Goal: Book appointment/travel/reservation

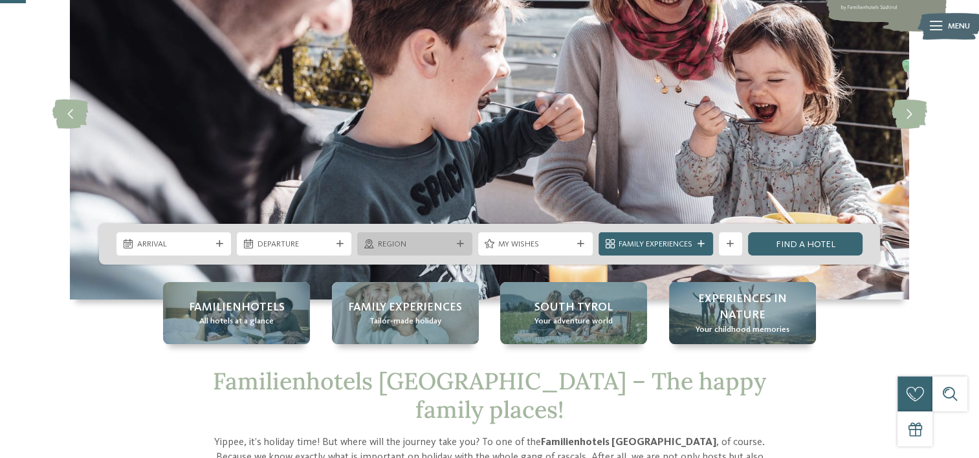
click at [461, 243] on icon at bounding box center [460, 244] width 7 height 7
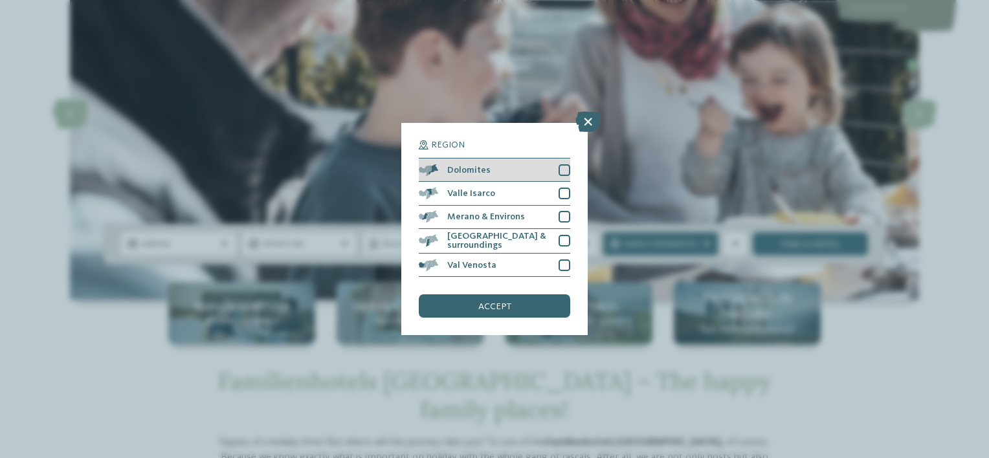
click at [564, 173] on div at bounding box center [565, 170] width 12 height 12
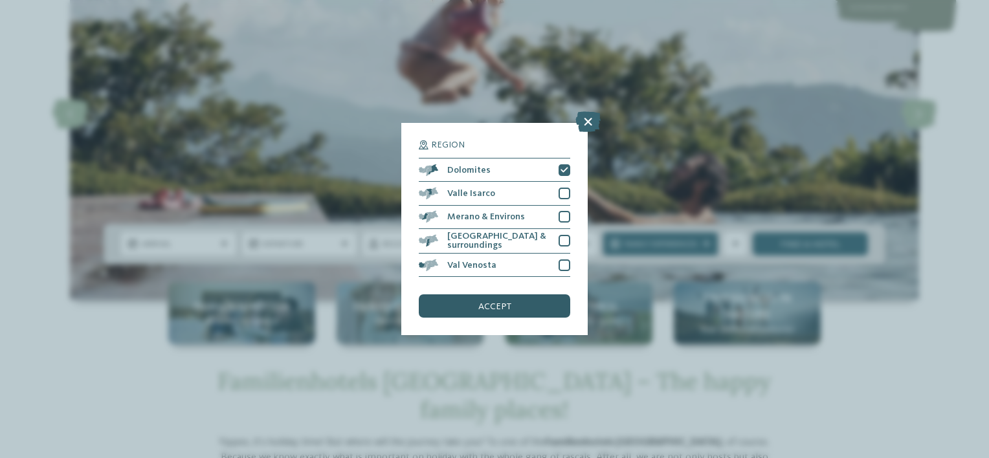
click at [493, 308] on span "accept" at bounding box center [494, 306] width 33 height 9
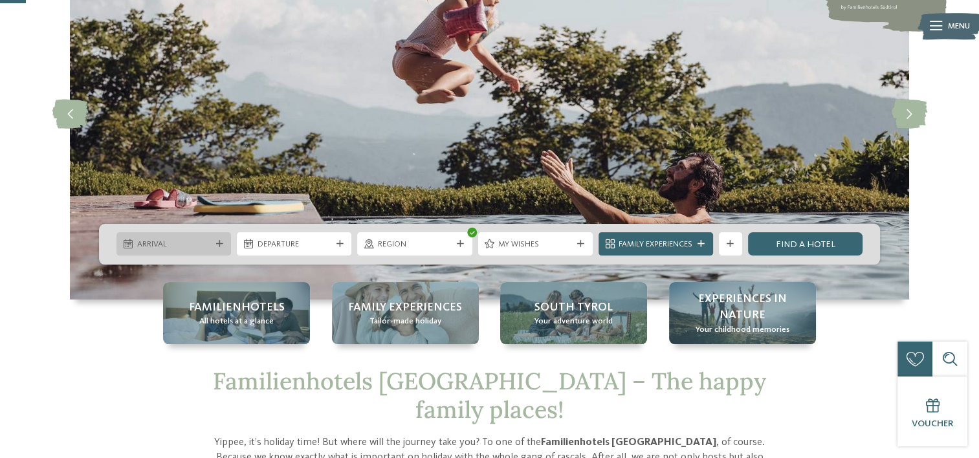
click at [210, 245] on div "Arrival" at bounding box center [174, 244] width 80 height 12
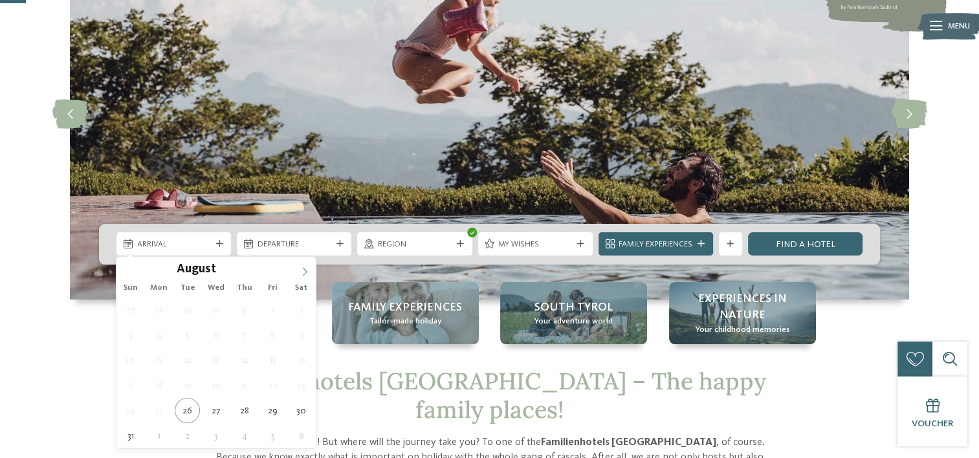
click at [315, 271] on span at bounding box center [305, 268] width 22 height 22
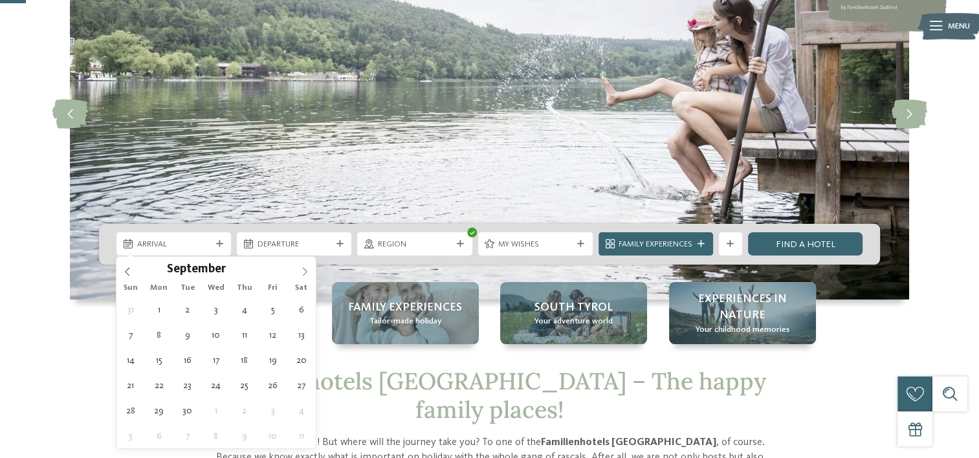
click at [308, 272] on icon at bounding box center [304, 271] width 9 height 9
type input "****"
click at [308, 272] on icon at bounding box center [304, 271] width 9 height 9
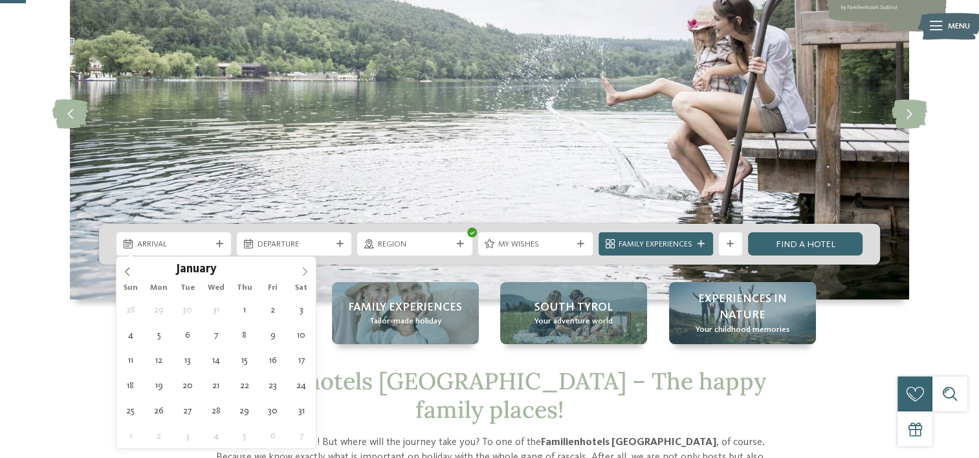
click at [308, 272] on icon at bounding box center [304, 271] width 9 height 9
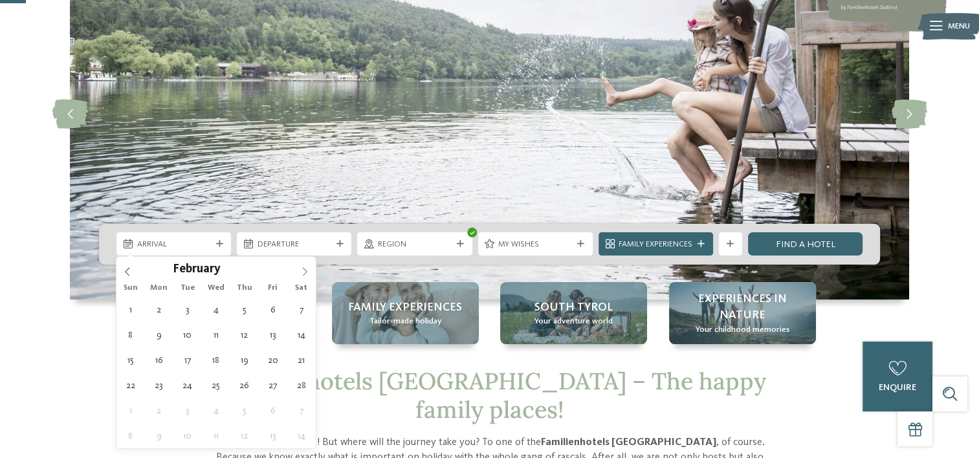
type div "14.02.2026"
type input "****"
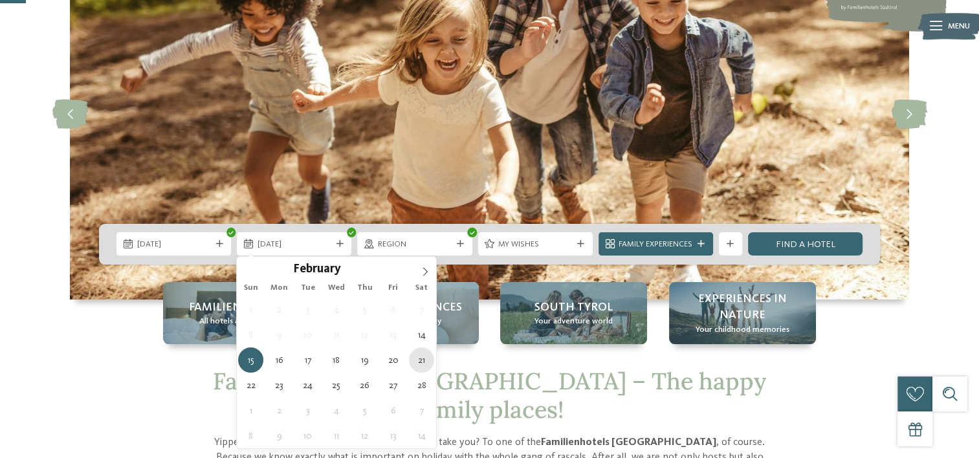
type div "21.02.2026"
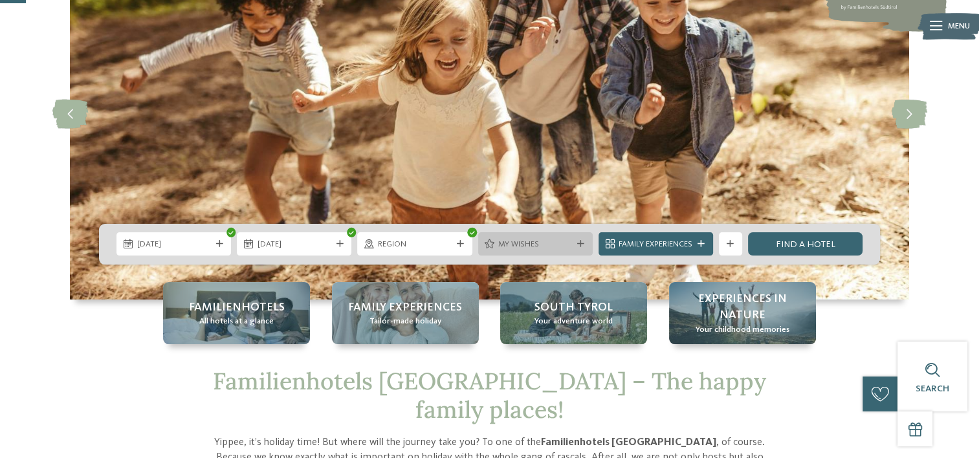
click at [586, 247] on div "My wishes" at bounding box center [535, 243] width 115 height 23
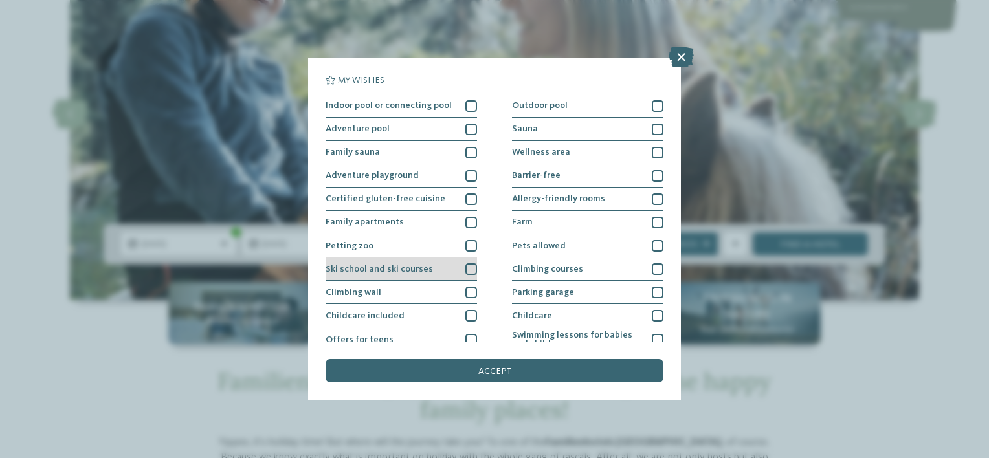
click at [467, 269] on div at bounding box center [471, 269] width 12 height 12
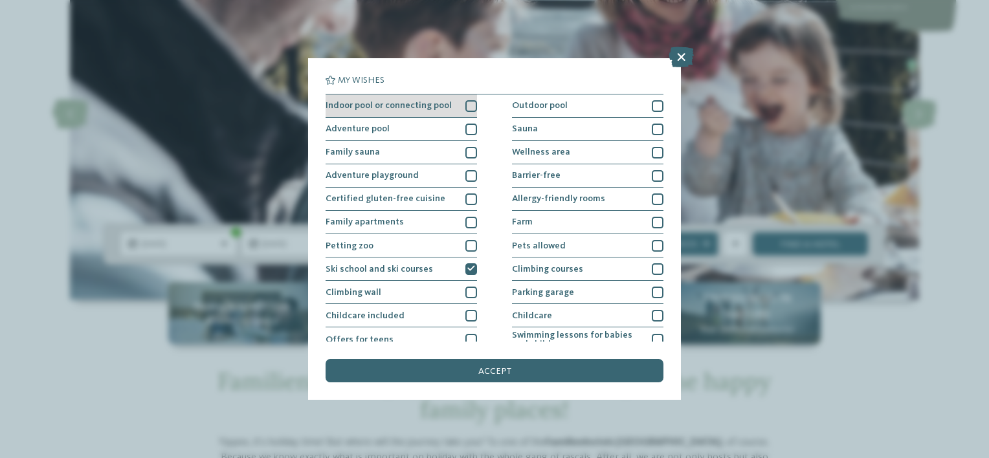
click at [465, 104] on div at bounding box center [471, 106] width 12 height 12
click at [467, 104] on icon at bounding box center [471, 105] width 8 height 7
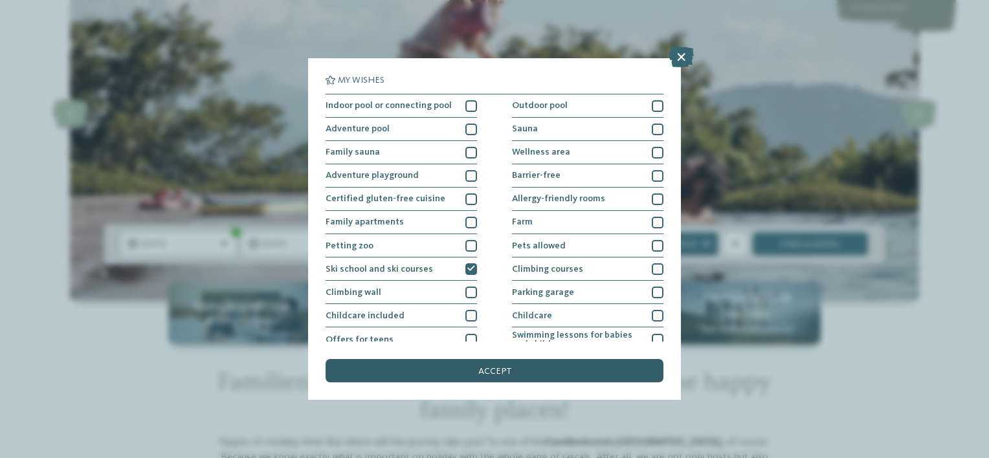
click at [504, 370] on span "accept" at bounding box center [494, 371] width 33 height 9
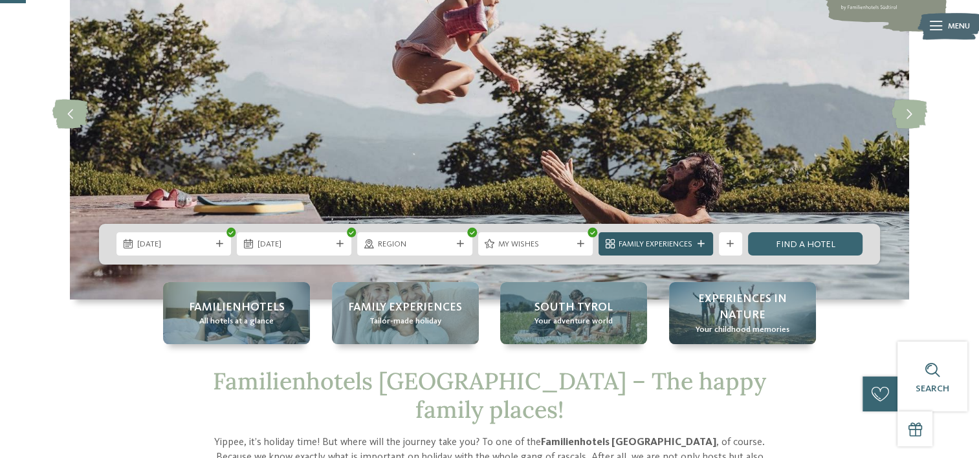
click at [693, 240] on div "Family Experiences" at bounding box center [656, 244] width 80 height 12
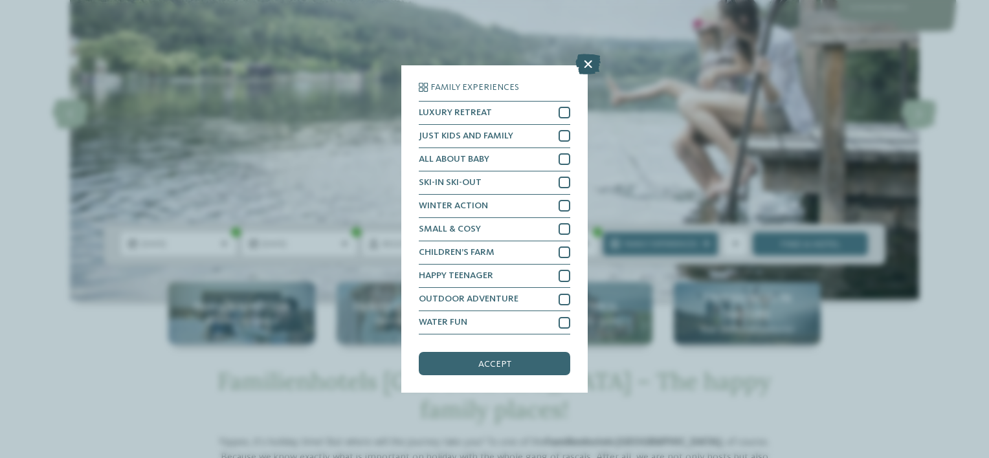
click at [592, 67] on icon at bounding box center [587, 64] width 25 height 21
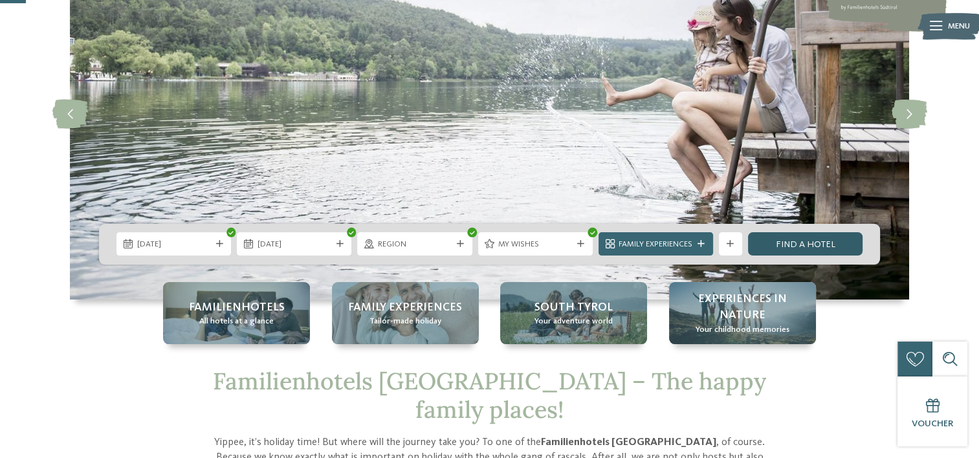
click at [813, 246] on link "Find a hotel" at bounding box center [805, 243] width 115 height 23
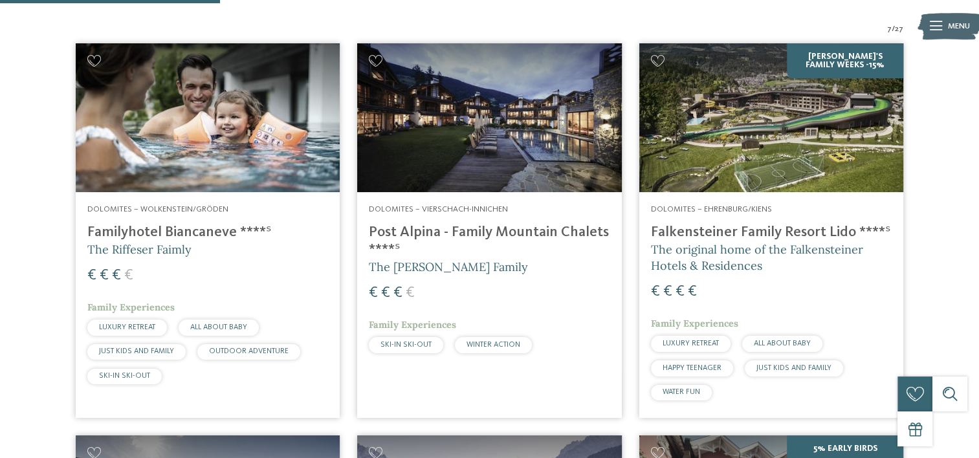
scroll to position [347, 0]
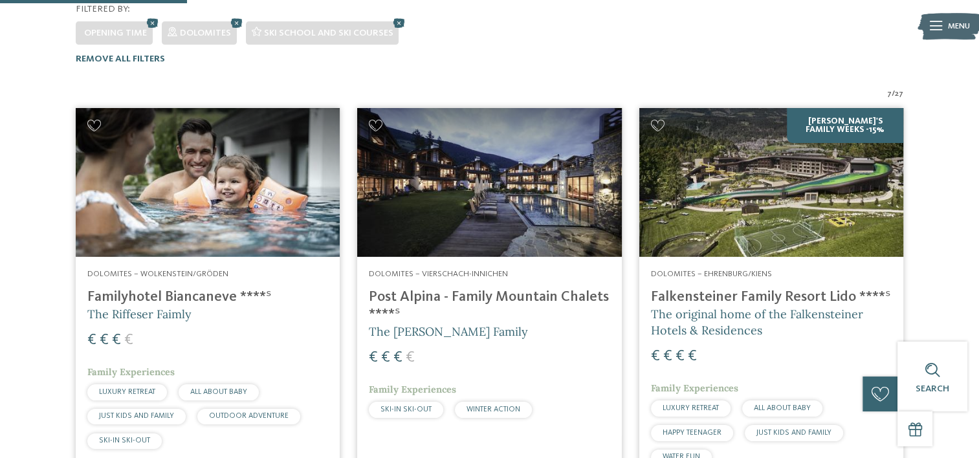
click at [482, 200] on img at bounding box center [489, 182] width 264 height 149
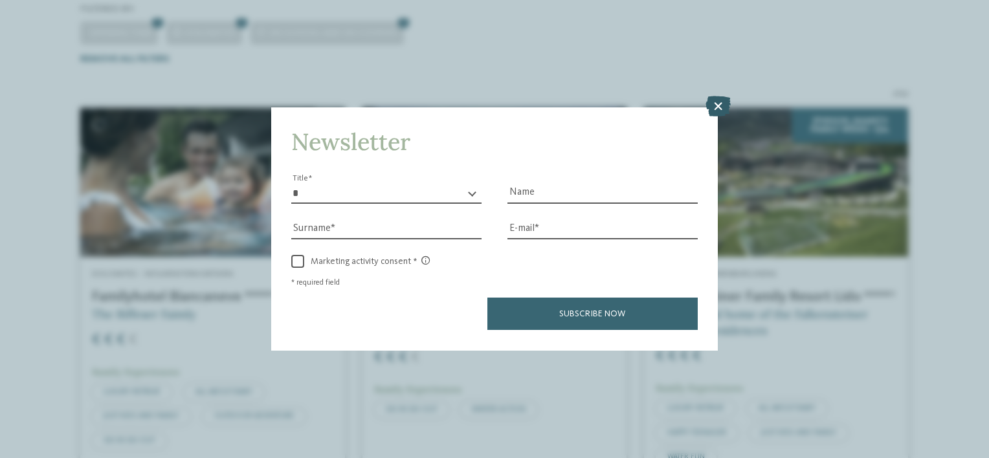
click at [718, 105] on icon at bounding box center [717, 106] width 25 height 21
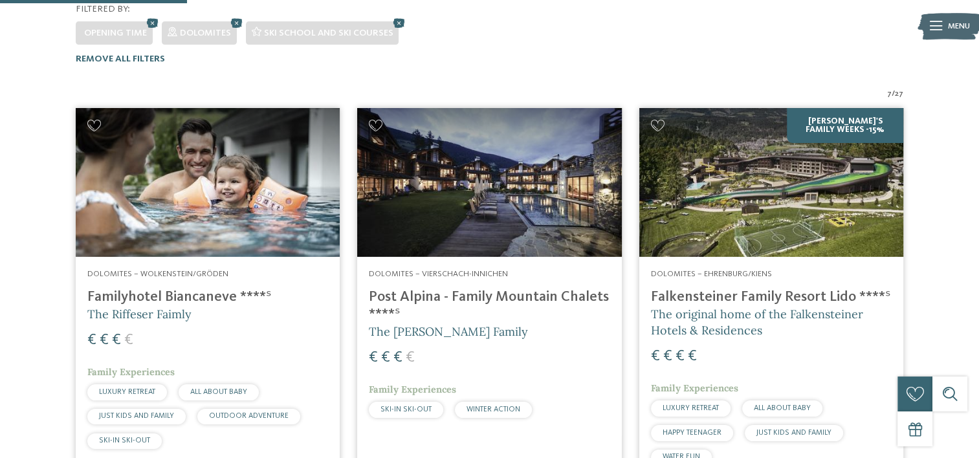
click at [197, 331] on div "Dolomites – Wolkenstein/Gröden Familyhotel Biancaneve ****ˢ The Riffeser Faimly…" at bounding box center [208, 362] width 264 height 210
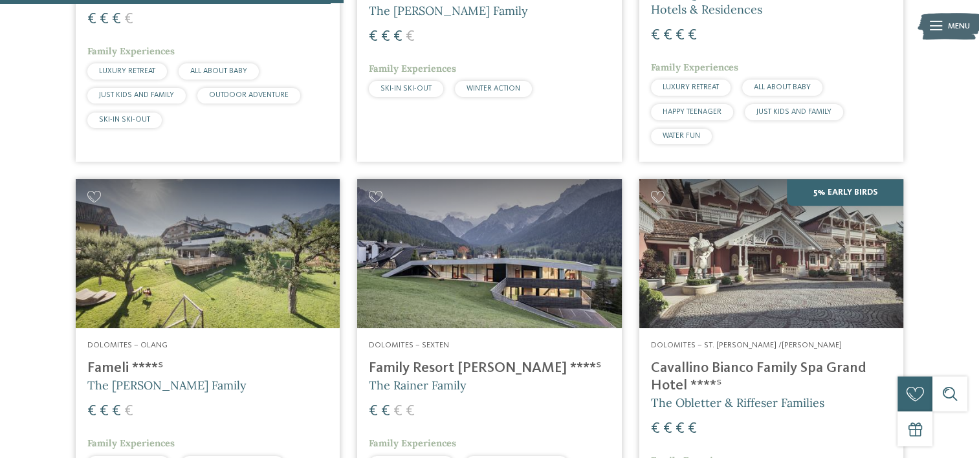
scroll to position [670, 0]
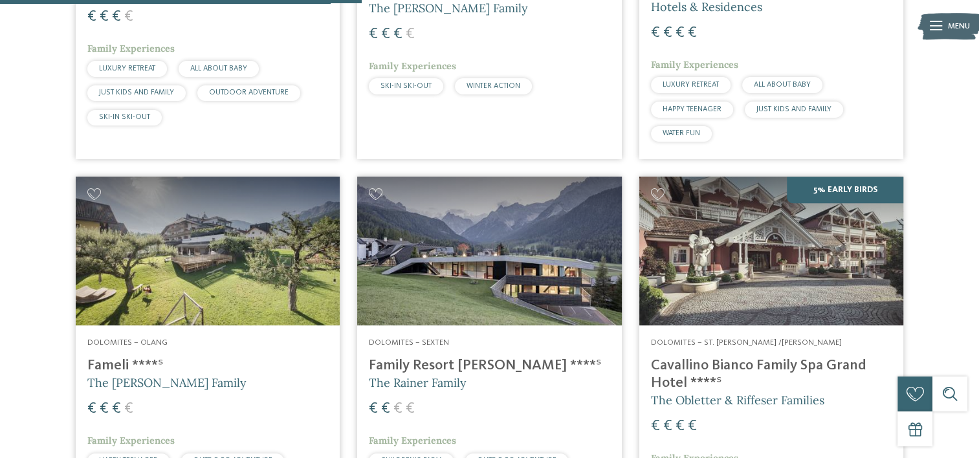
click at [739, 255] on img at bounding box center [771, 251] width 264 height 149
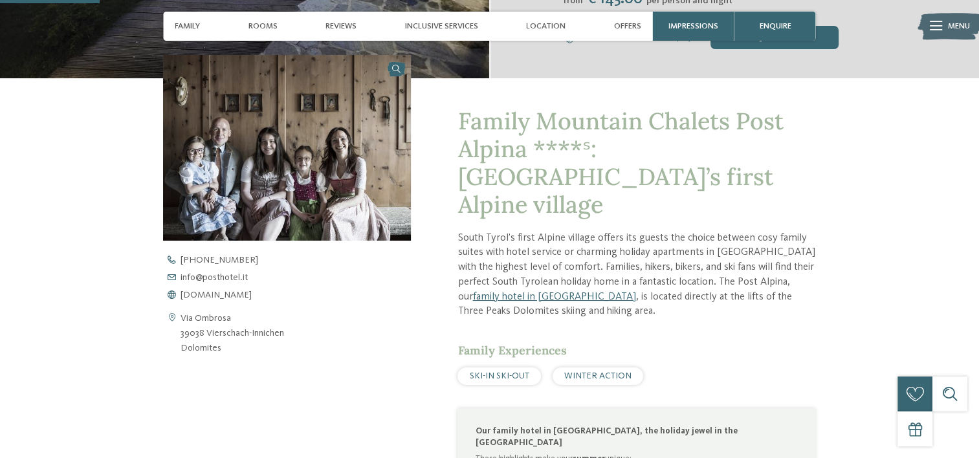
scroll to position [388, 0]
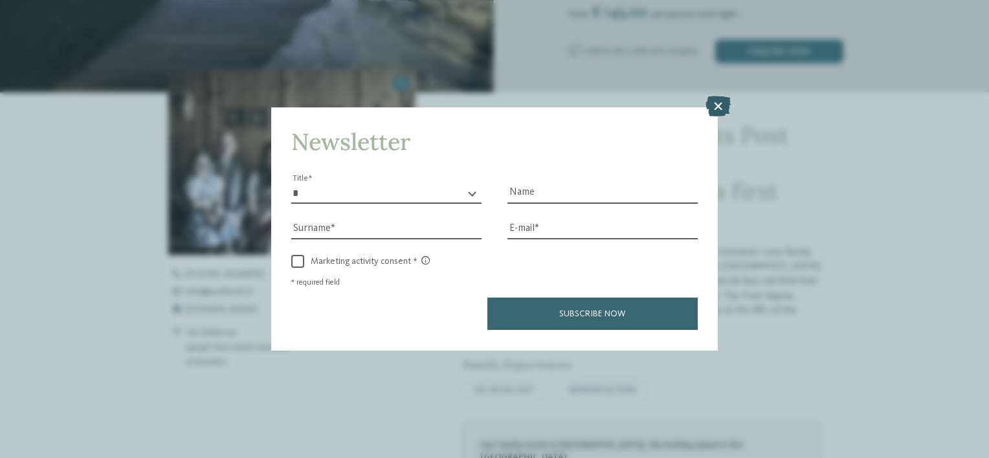
click at [714, 100] on icon at bounding box center [717, 106] width 25 height 21
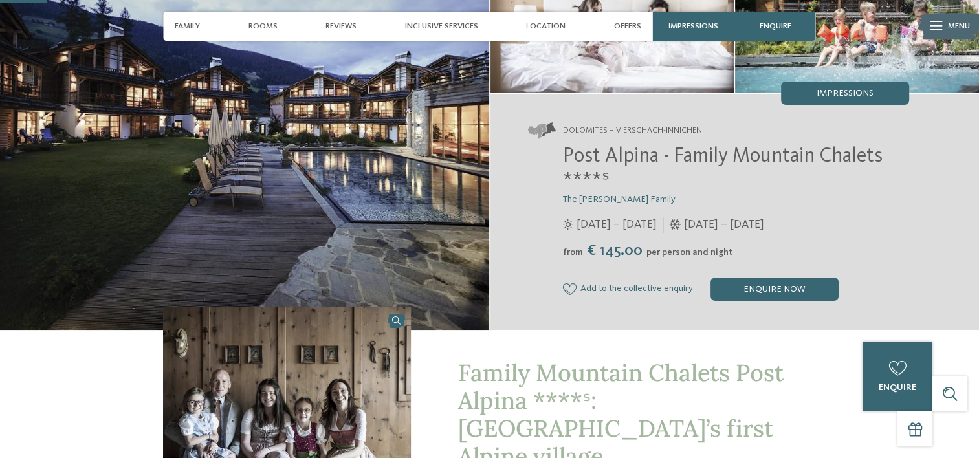
scroll to position [129, 0]
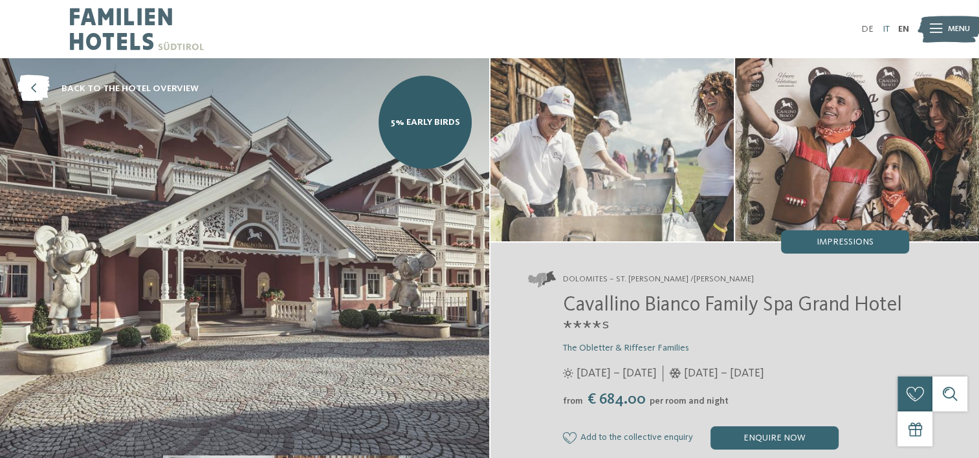
click at [885, 28] on link "IT" at bounding box center [885, 29] width 7 height 9
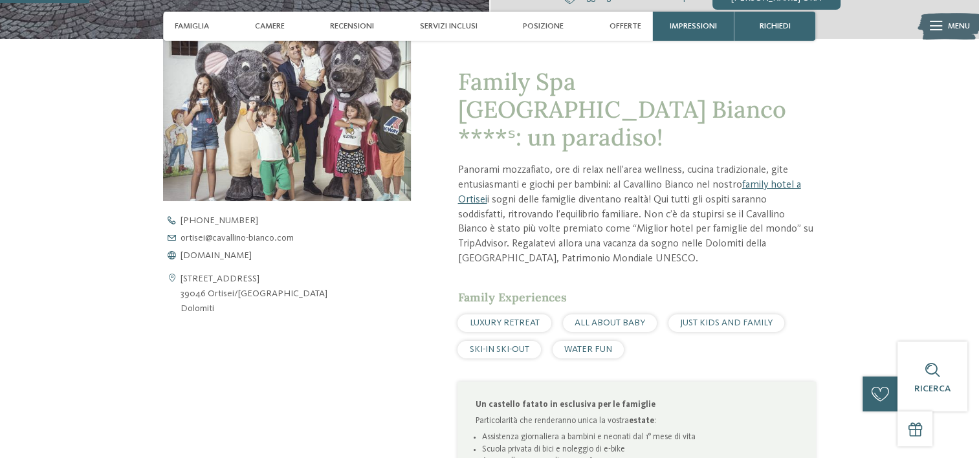
scroll to position [518, 0]
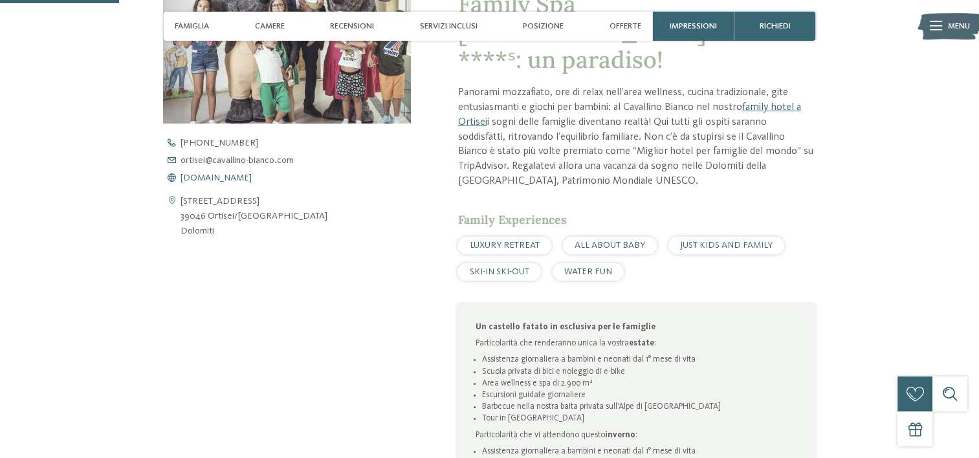
click at [252, 177] on span "www.cavallino-bianco.com" at bounding box center [216, 177] width 71 height 9
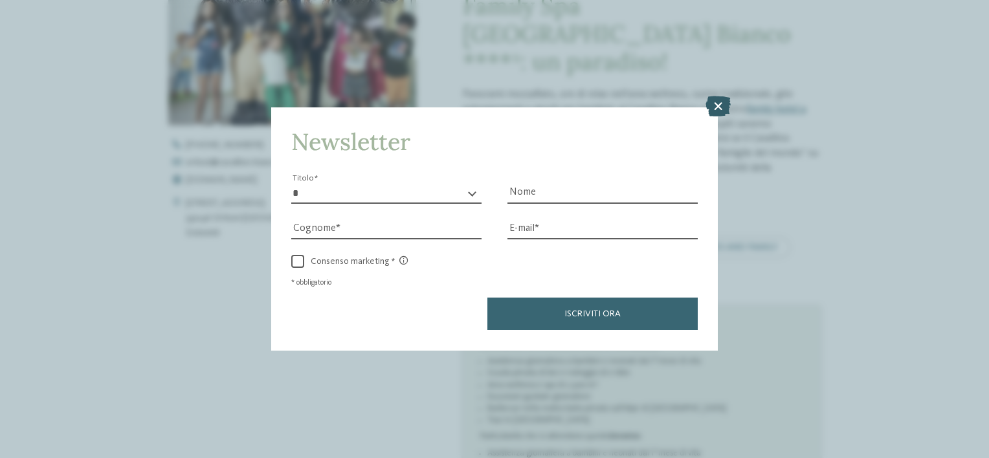
click at [720, 102] on icon at bounding box center [717, 106] width 25 height 21
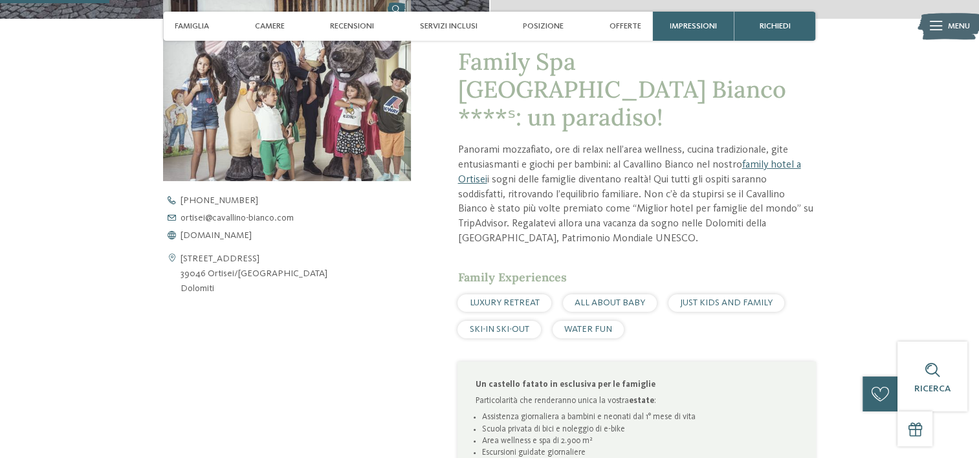
scroll to position [388, 0]
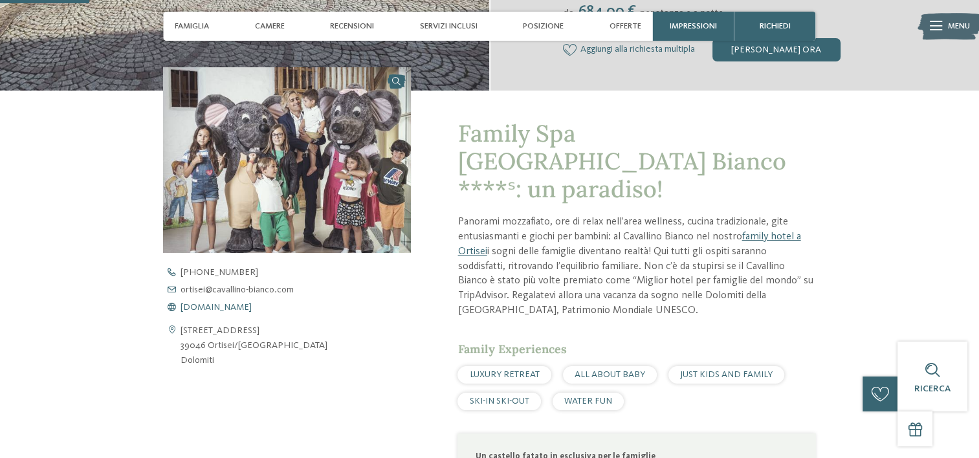
click at [236, 309] on span "www.cavallino-bianco.com" at bounding box center [216, 307] width 71 height 9
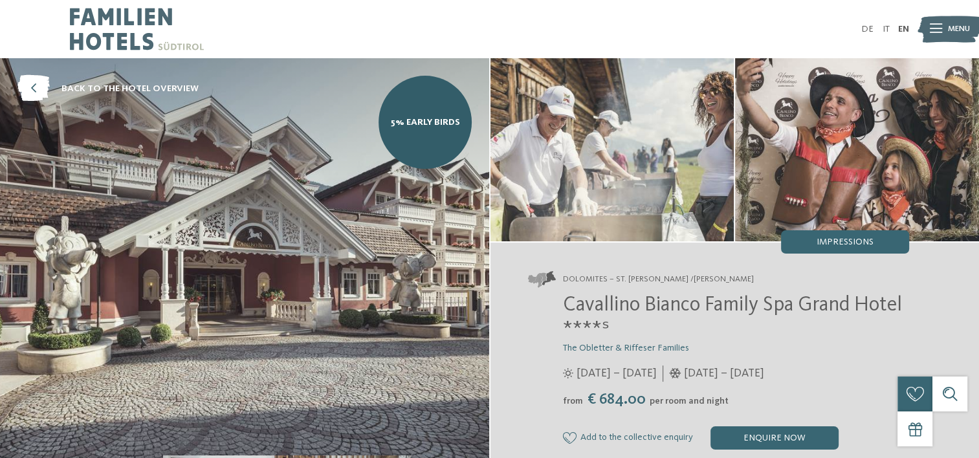
click at [932, 30] on icon at bounding box center [936, 29] width 12 height 9
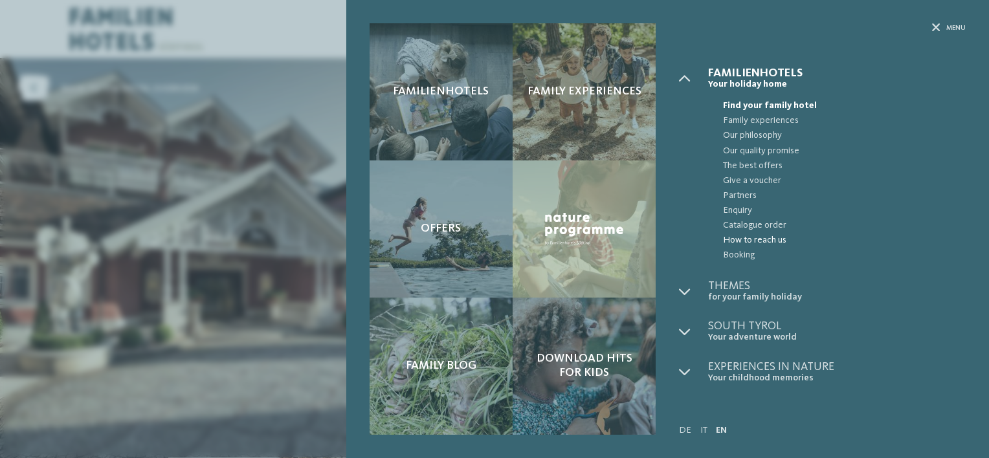
click at [746, 239] on span "How to reach us" at bounding box center [844, 240] width 243 height 15
click at [944, 25] on div "Menu" at bounding box center [949, 28] width 34 height 10
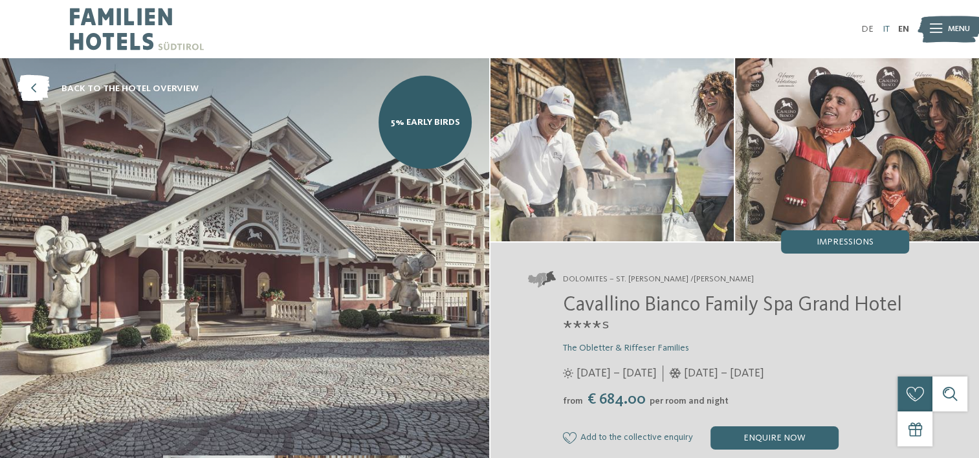
click at [883, 28] on link "IT" at bounding box center [885, 29] width 7 height 9
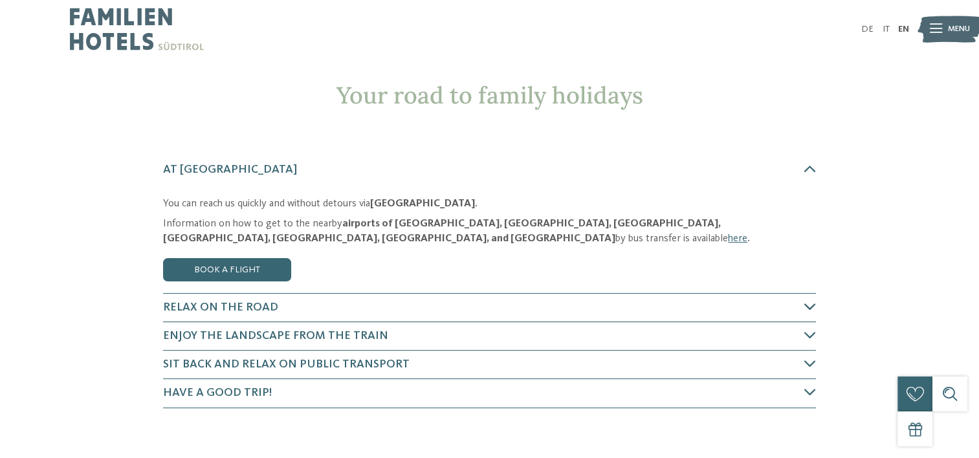
click at [452, 302] on h4 "Relax on the road" at bounding box center [483, 308] width 641 height 16
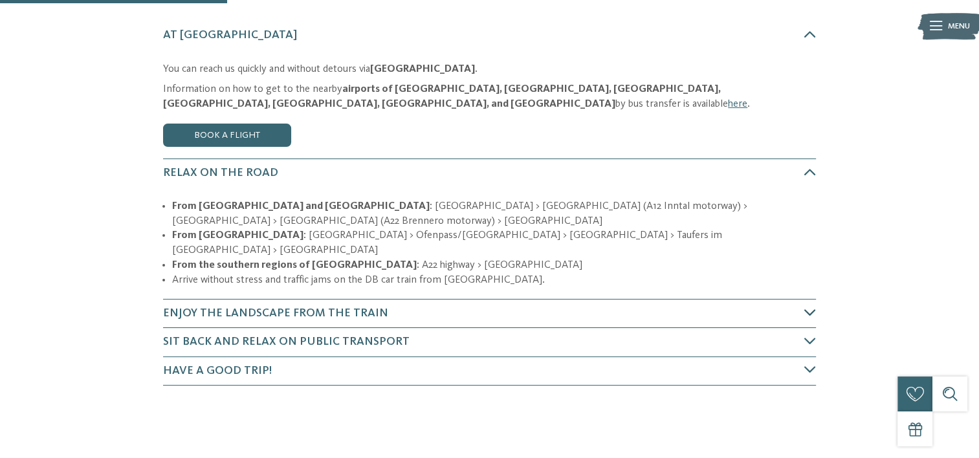
scroll to position [157, 0]
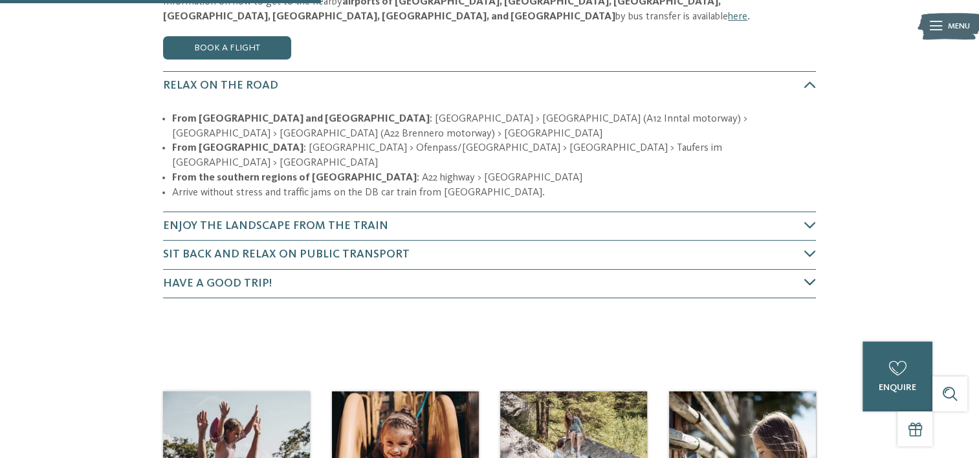
click at [406, 276] on h4 "Have a good trip!" at bounding box center [483, 284] width 641 height 16
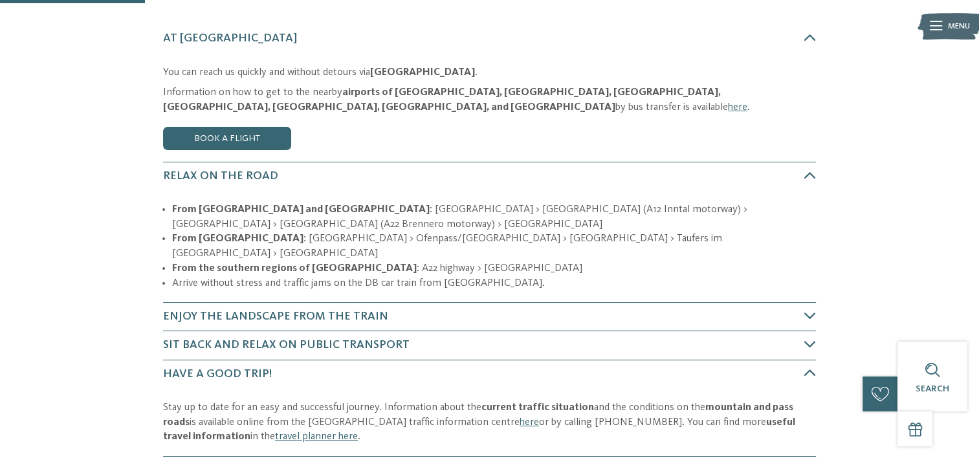
scroll to position [0, 0]
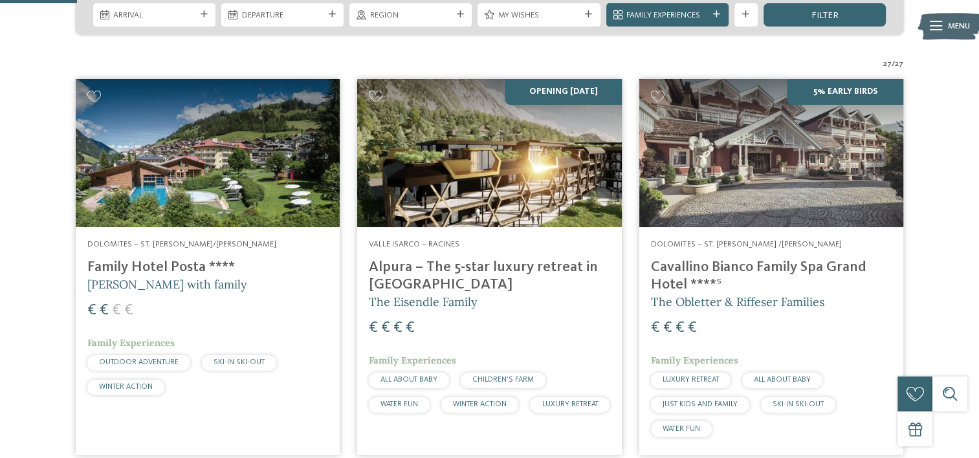
scroll to position [324, 0]
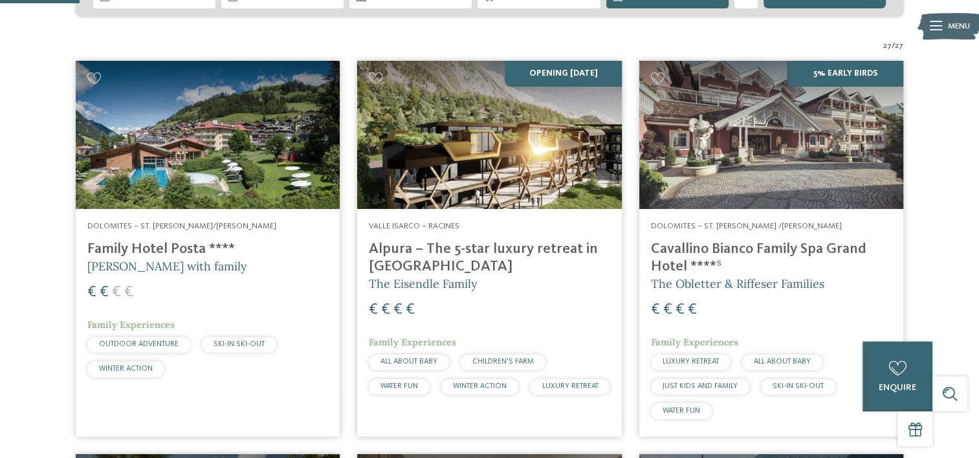
click at [157, 241] on h4 "Family Hotel Posta ****" at bounding box center [207, 249] width 241 height 17
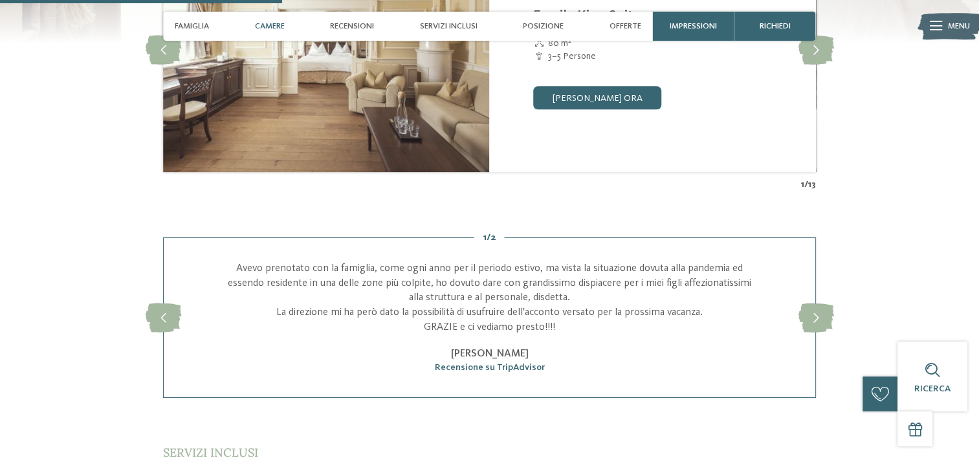
scroll to position [1359, 0]
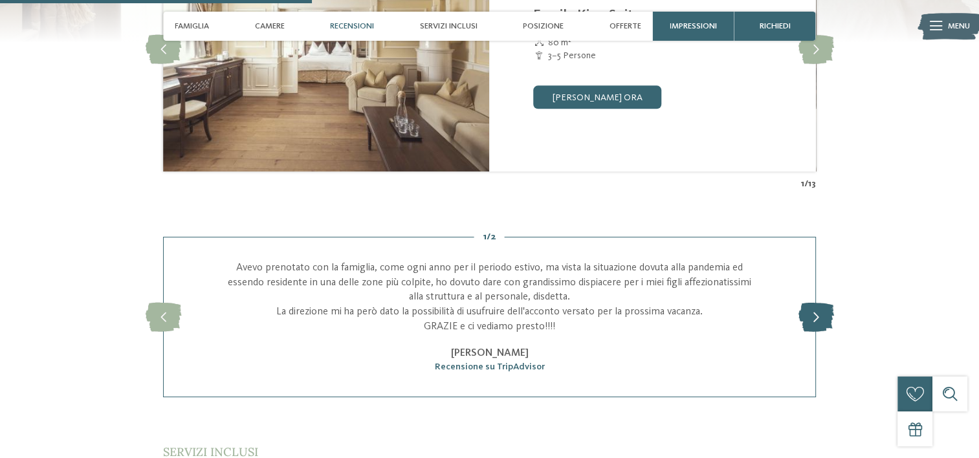
click at [830, 325] on icon at bounding box center [816, 317] width 36 height 29
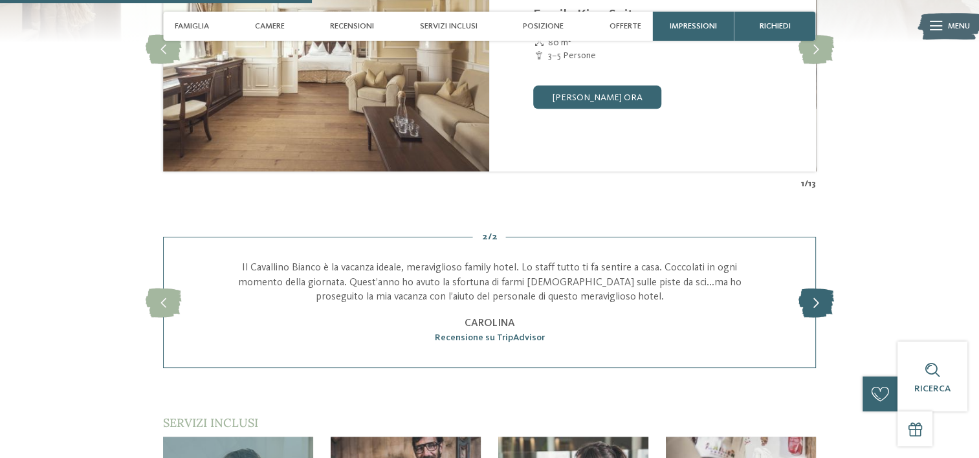
click at [806, 304] on icon at bounding box center [816, 302] width 36 height 29
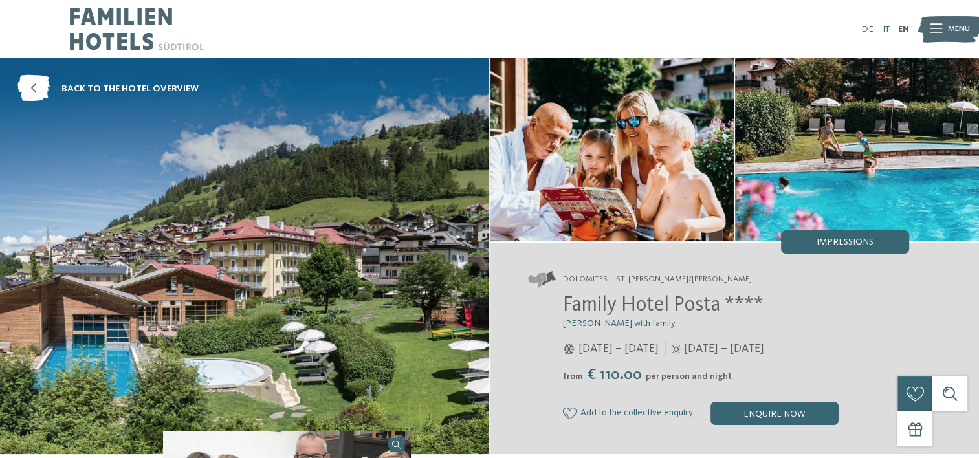
click at [883, 28] on link "IT" at bounding box center [885, 29] width 7 height 9
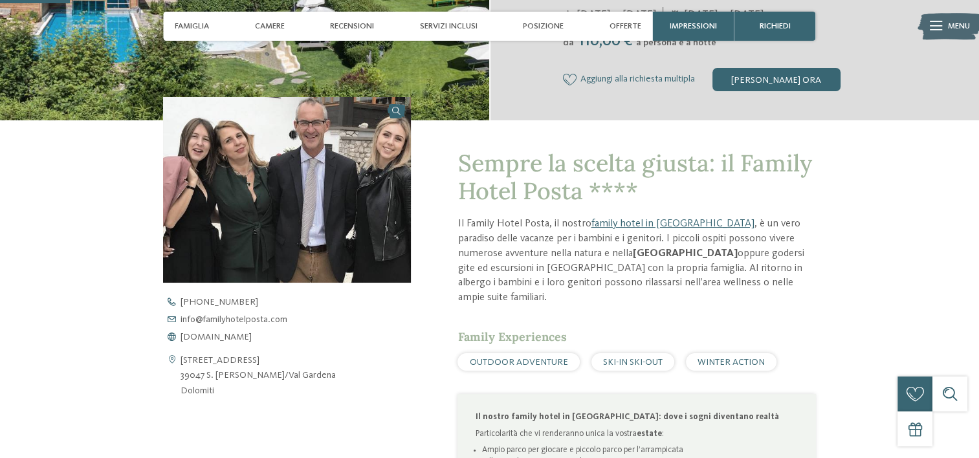
scroll to position [453, 0]
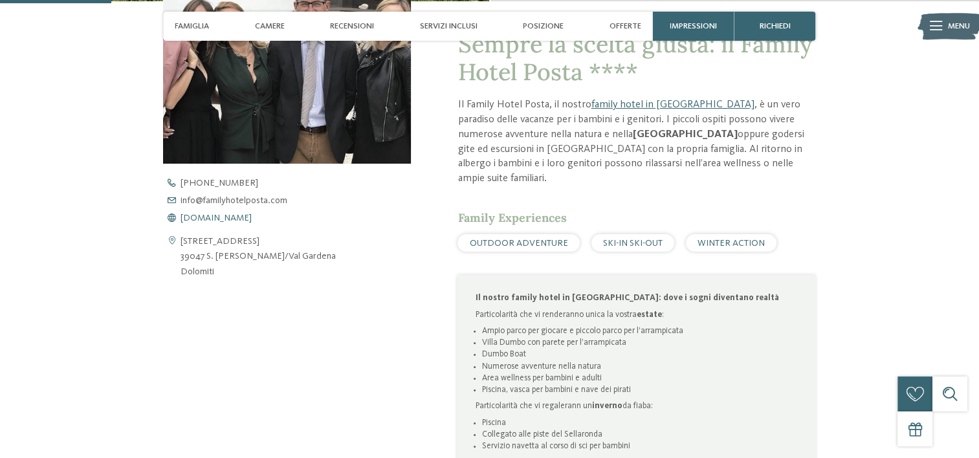
click at [243, 217] on span "[DOMAIN_NAME]" at bounding box center [216, 218] width 71 height 9
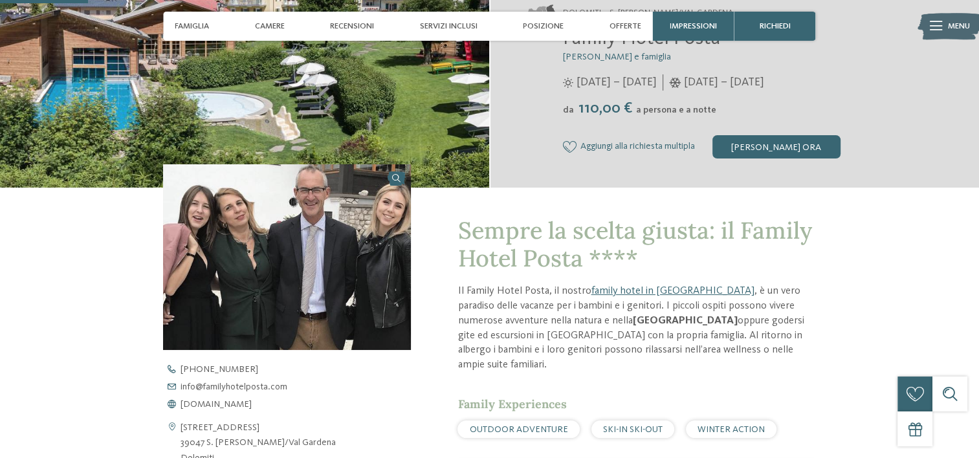
scroll to position [259, 0]
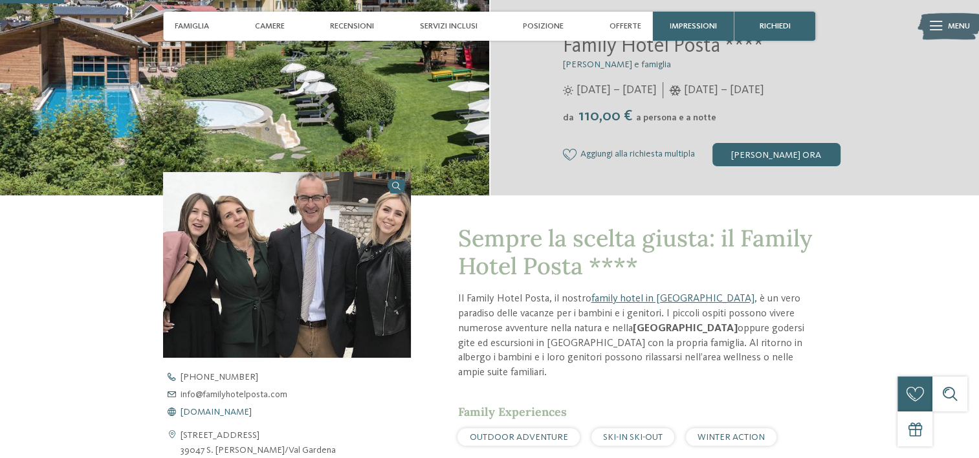
click at [222, 414] on span "[DOMAIN_NAME]" at bounding box center [216, 412] width 71 height 9
